Goal: Go to known website: Access a specific website the user already knows

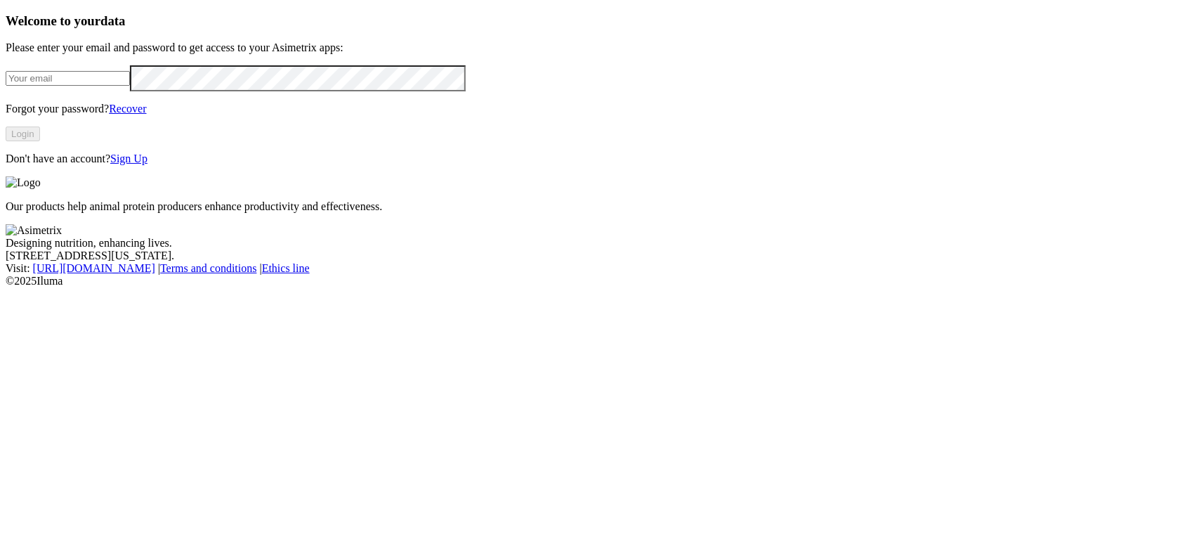
type input "[EMAIL_ADDRESS][DOMAIN_NAME]"
click at [40, 141] on button "Login" at bounding box center [23, 133] width 34 height 15
